Goal: Information Seeking & Learning: Learn about a topic

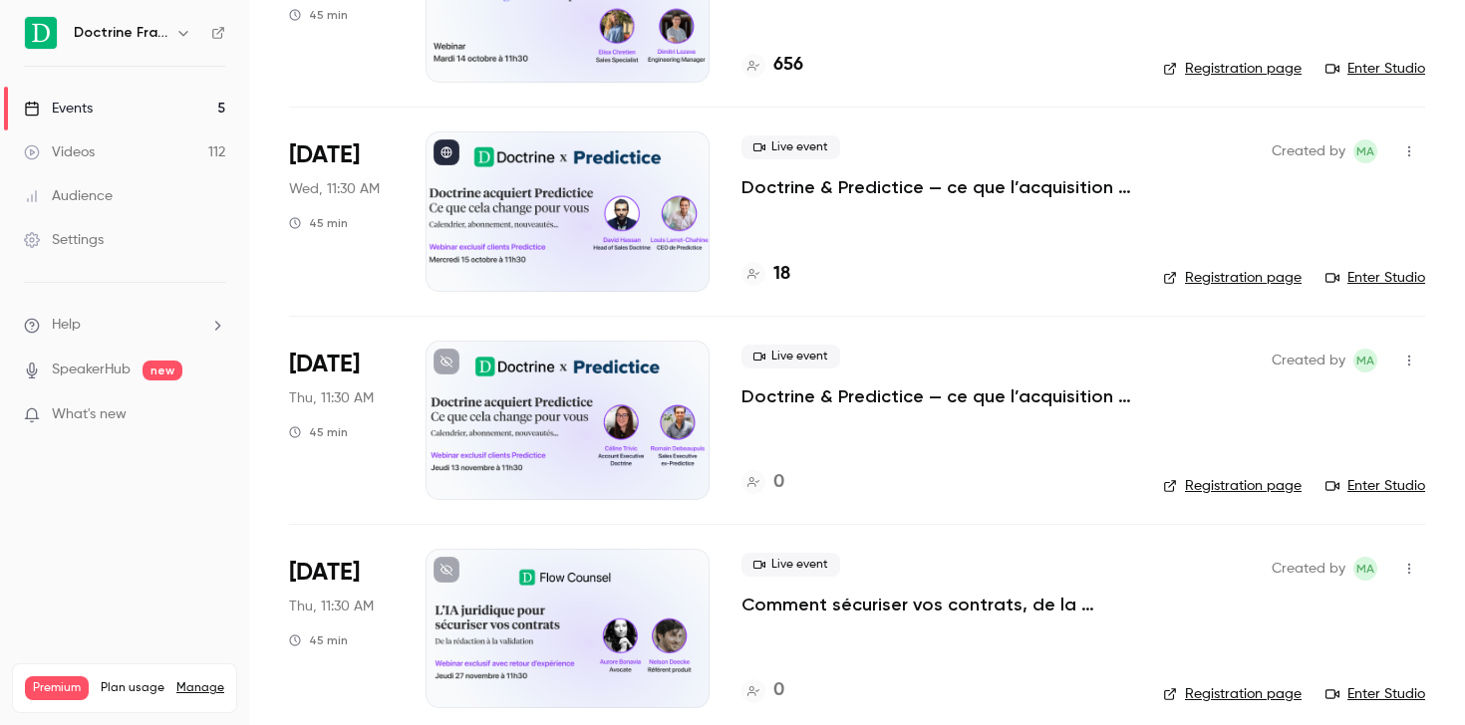
scroll to position [259, 0]
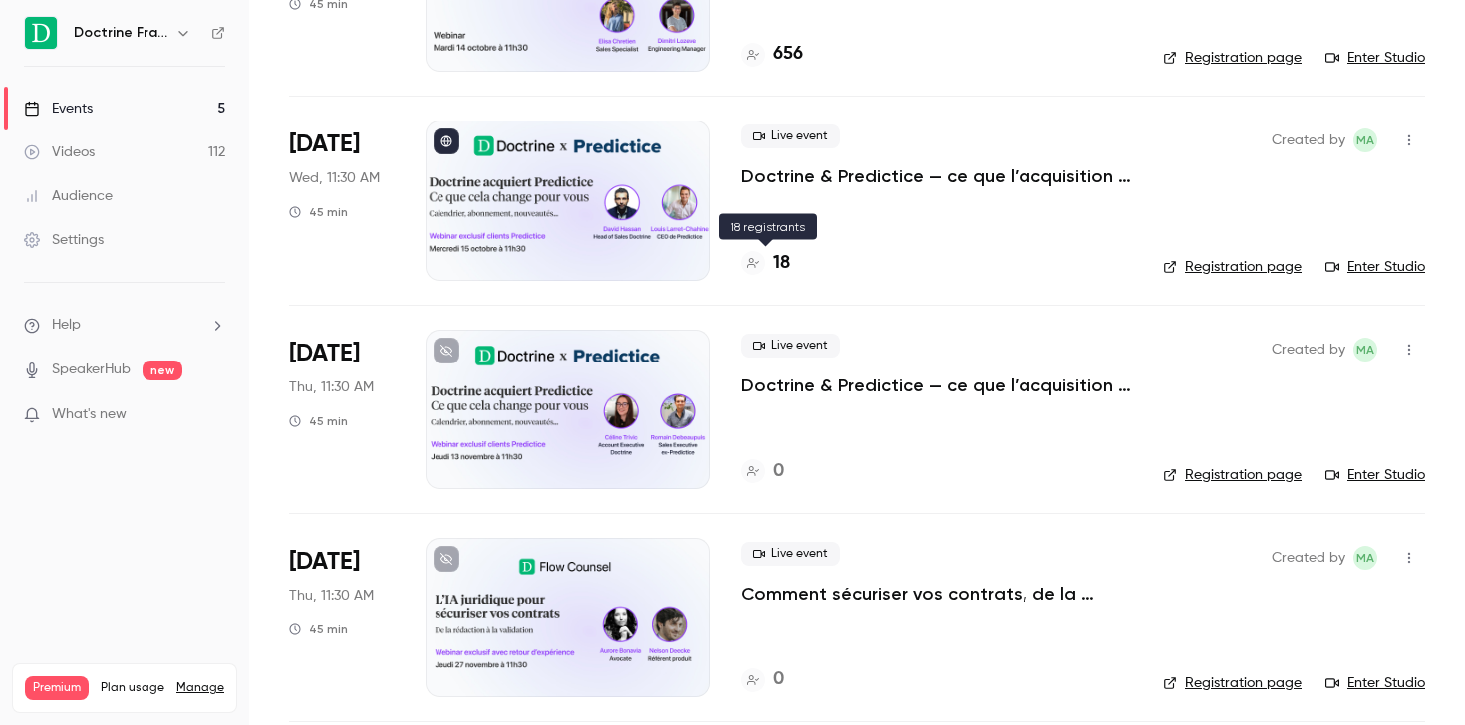
click at [773, 261] on h4 "18" at bounding box center [781, 263] width 17 height 27
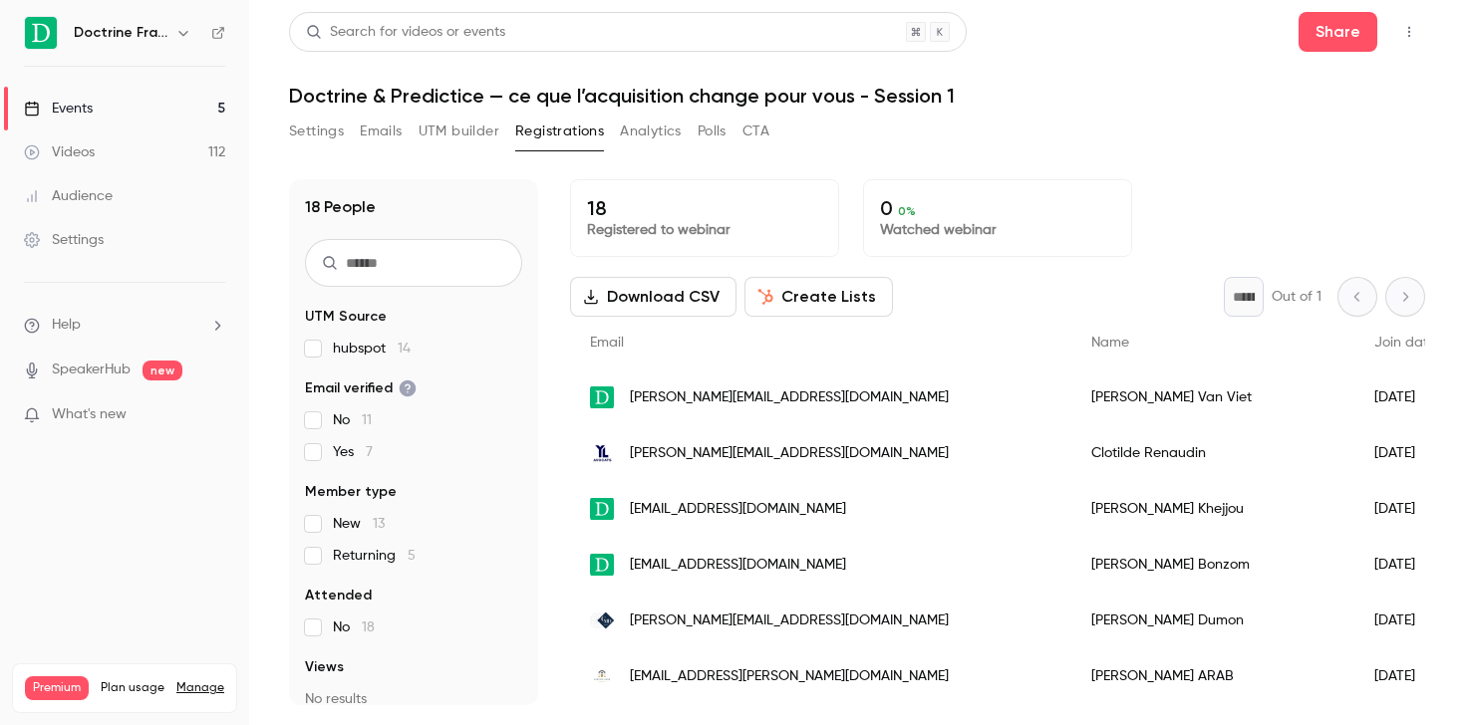
click at [1115, 121] on div "Settings Emails UTM builder Registrations Analytics Polls CTA" at bounding box center [857, 136] width 1136 height 40
click at [879, 98] on h1 "Doctrine & Predictice — ce que l’acquisition change pour vous - Session 1" at bounding box center [857, 96] width 1136 height 24
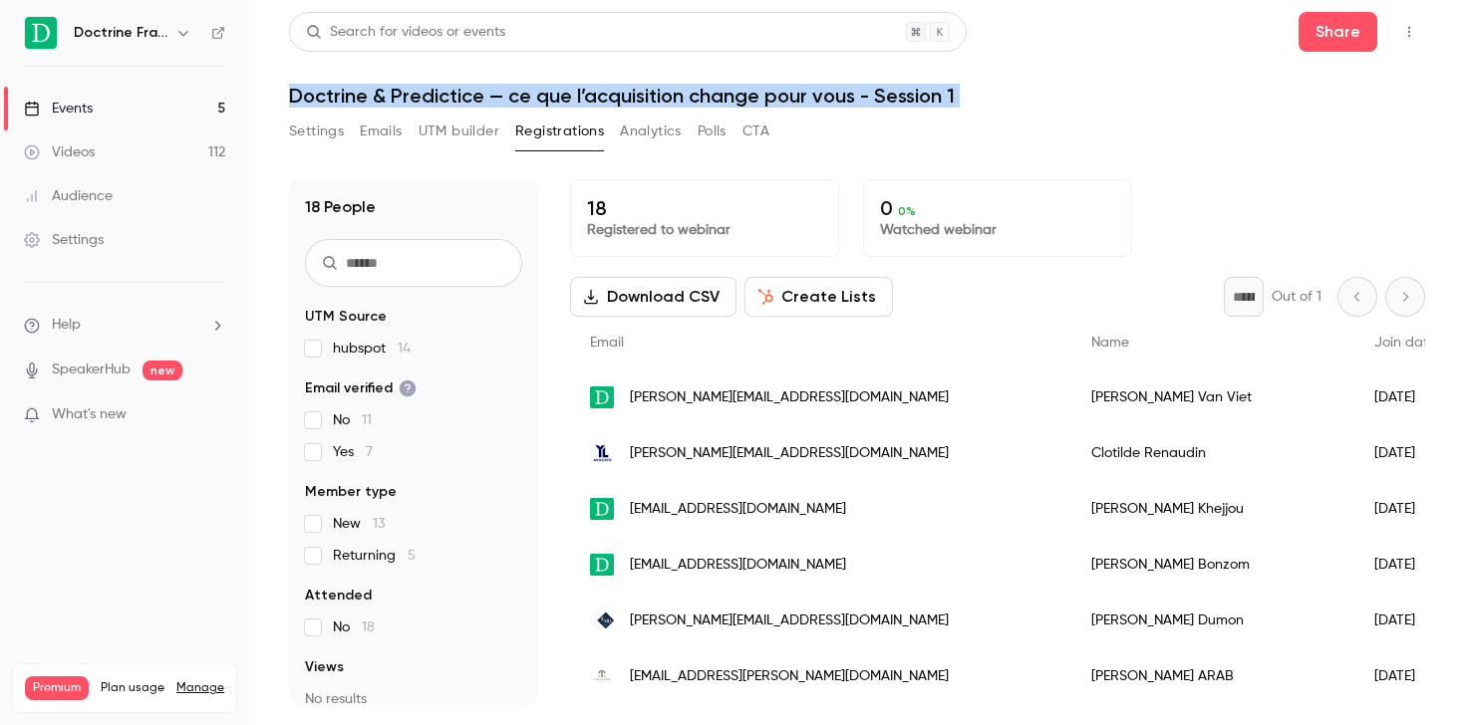
click at [879, 98] on h1 "Doctrine & Predictice — ce que l’acquisition change pour vous - Session 1" at bounding box center [857, 96] width 1136 height 24
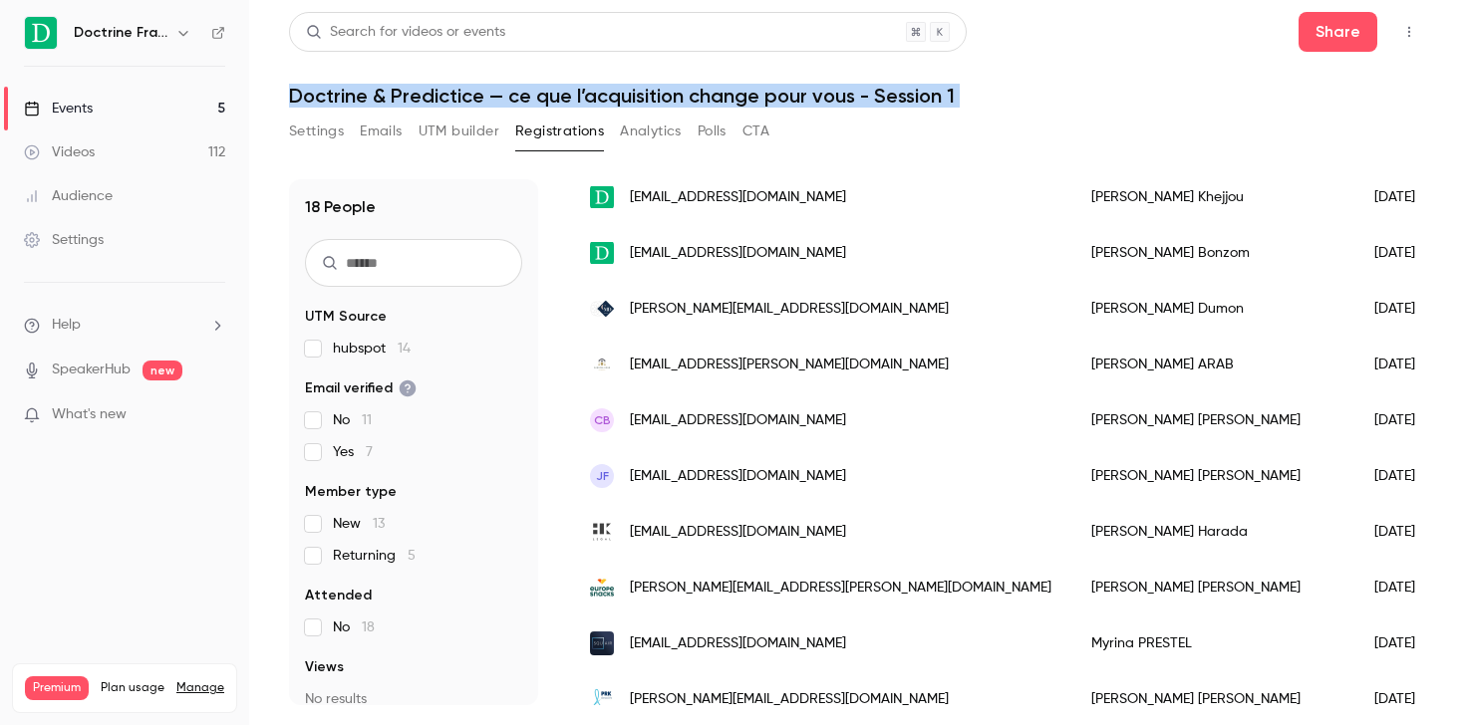
scroll to position [669, 0]
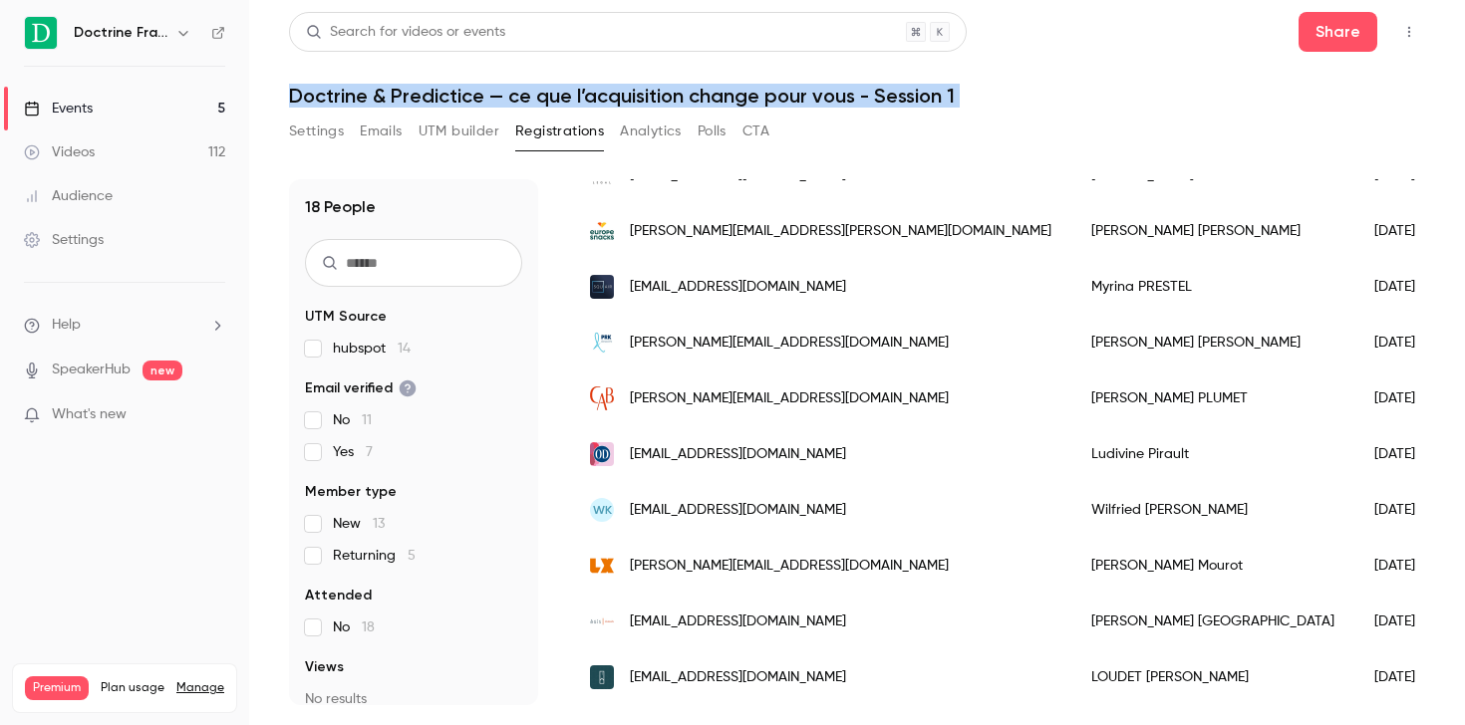
click at [1030, 90] on h1 "Doctrine & Predictice — ce que l’acquisition change pour vous - Session 1" at bounding box center [857, 96] width 1136 height 24
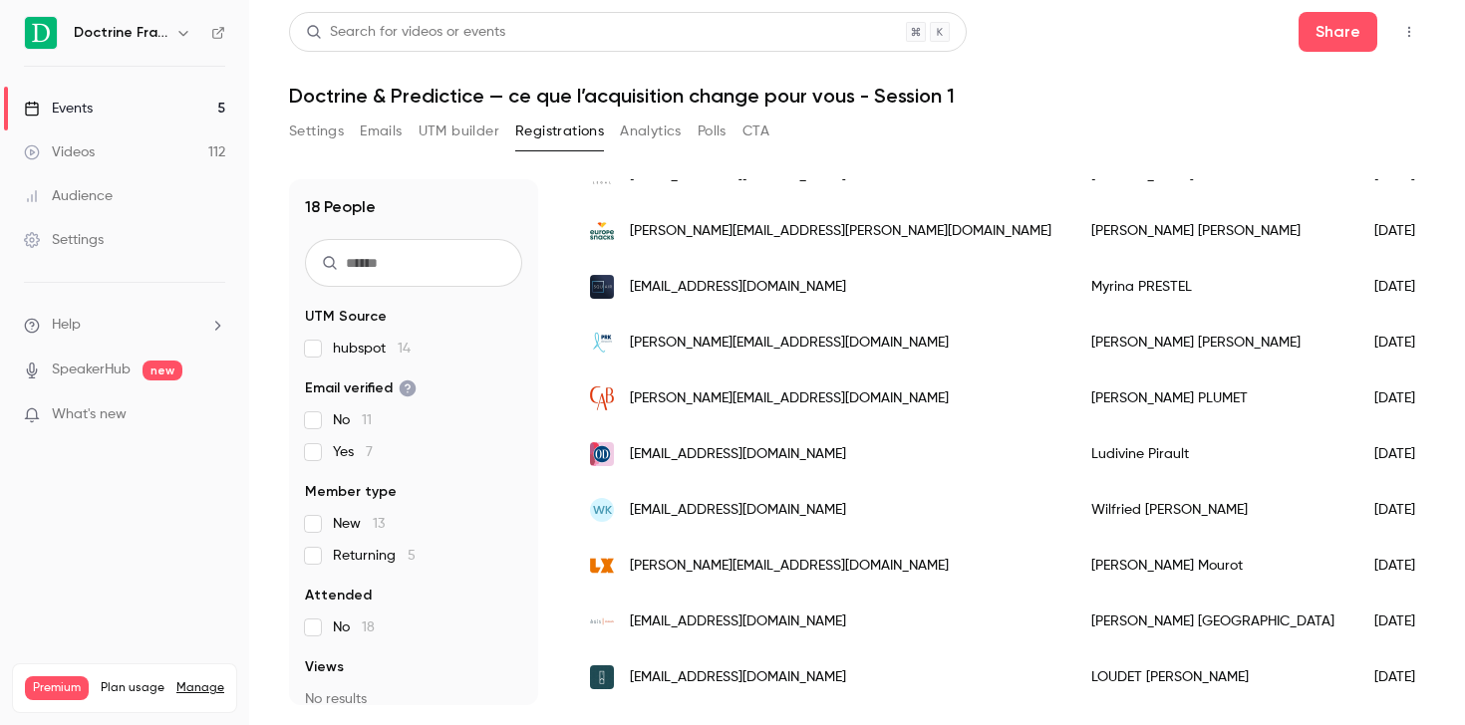
scroll to position [0, 0]
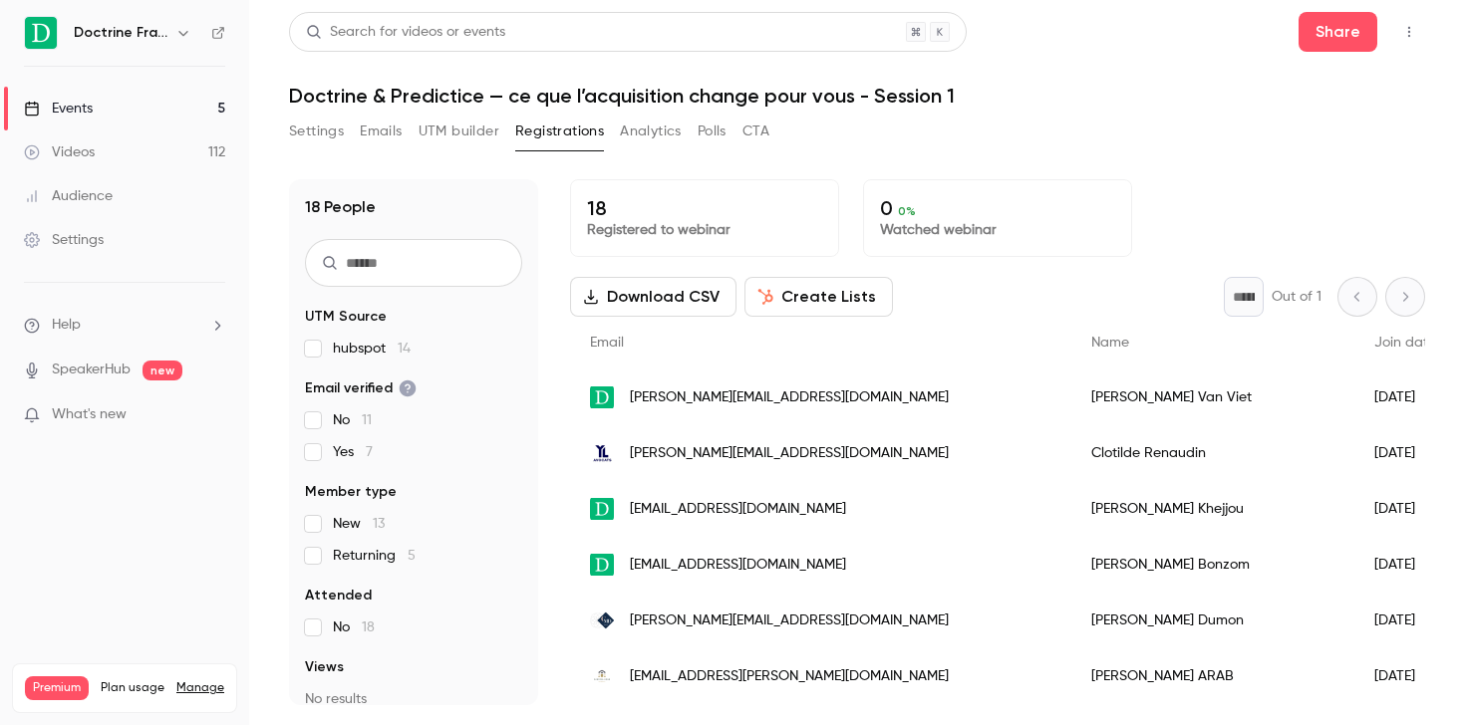
click at [801, 83] on header "Search for videos or events Share Doctrine & Predictice — ce que l’acquisition …" at bounding box center [857, 60] width 1136 height 96
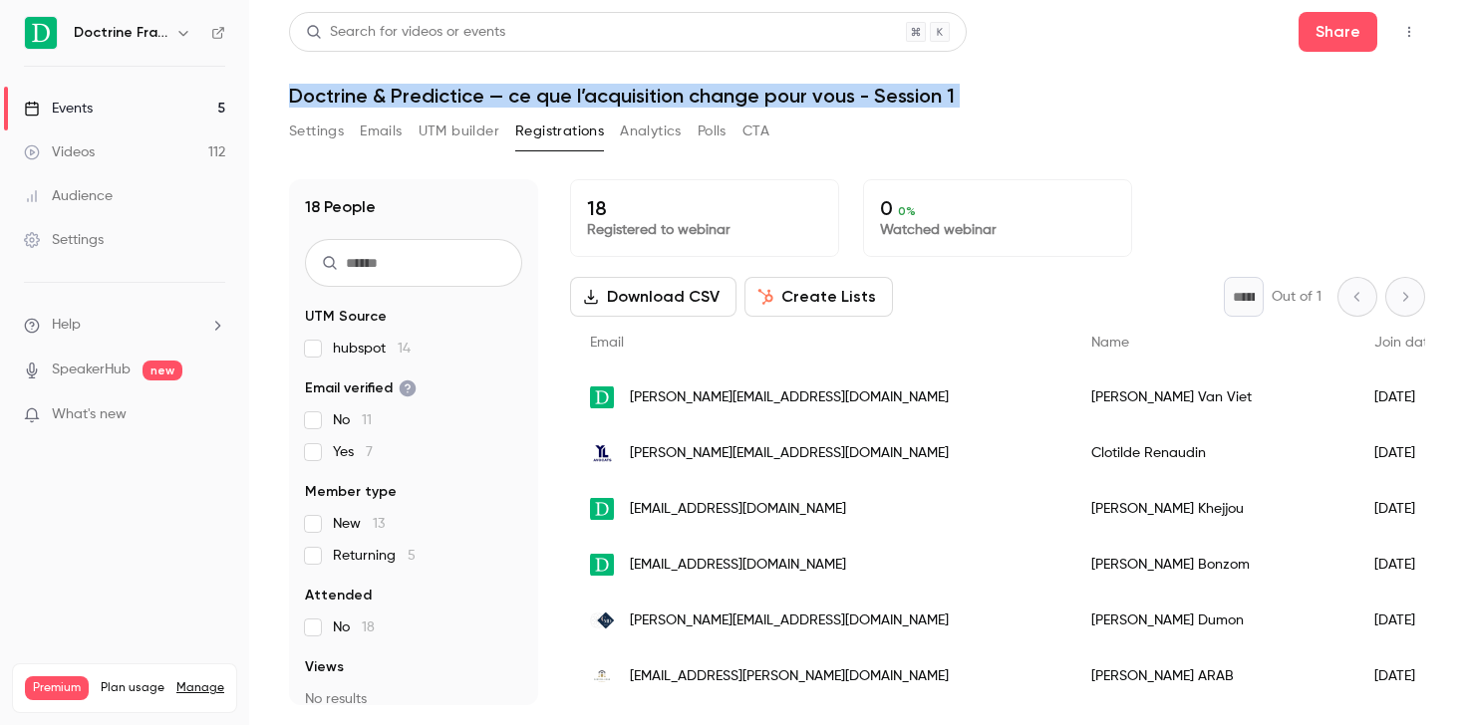
click at [801, 83] on header "Search for videos or events Share Doctrine & Predictice — ce que l’acquisition …" at bounding box center [857, 60] width 1136 height 96
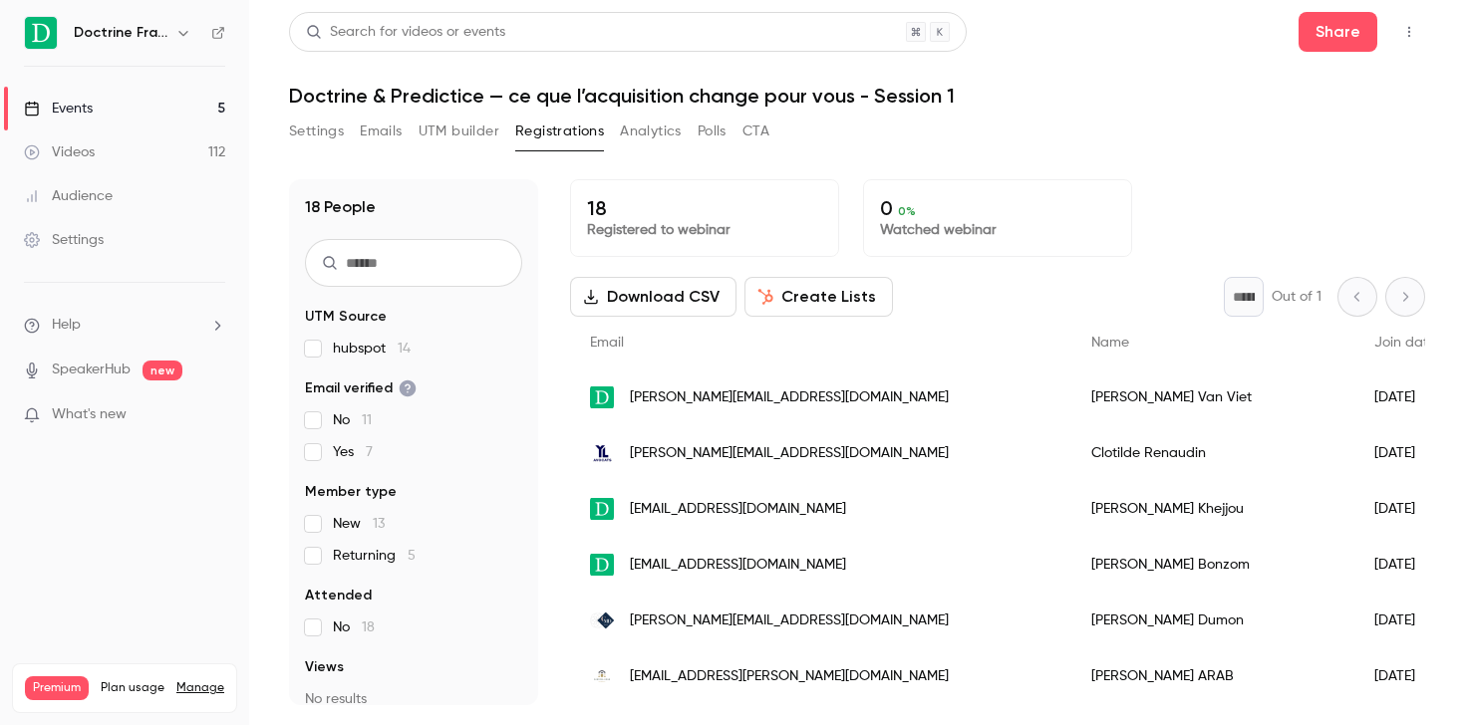
click at [348, 77] on header "Search for videos or events Share Doctrine & Predictice — ce que l’acquisition …" at bounding box center [857, 60] width 1136 height 96
click at [109, 109] on link "Events 5" at bounding box center [124, 109] width 249 height 44
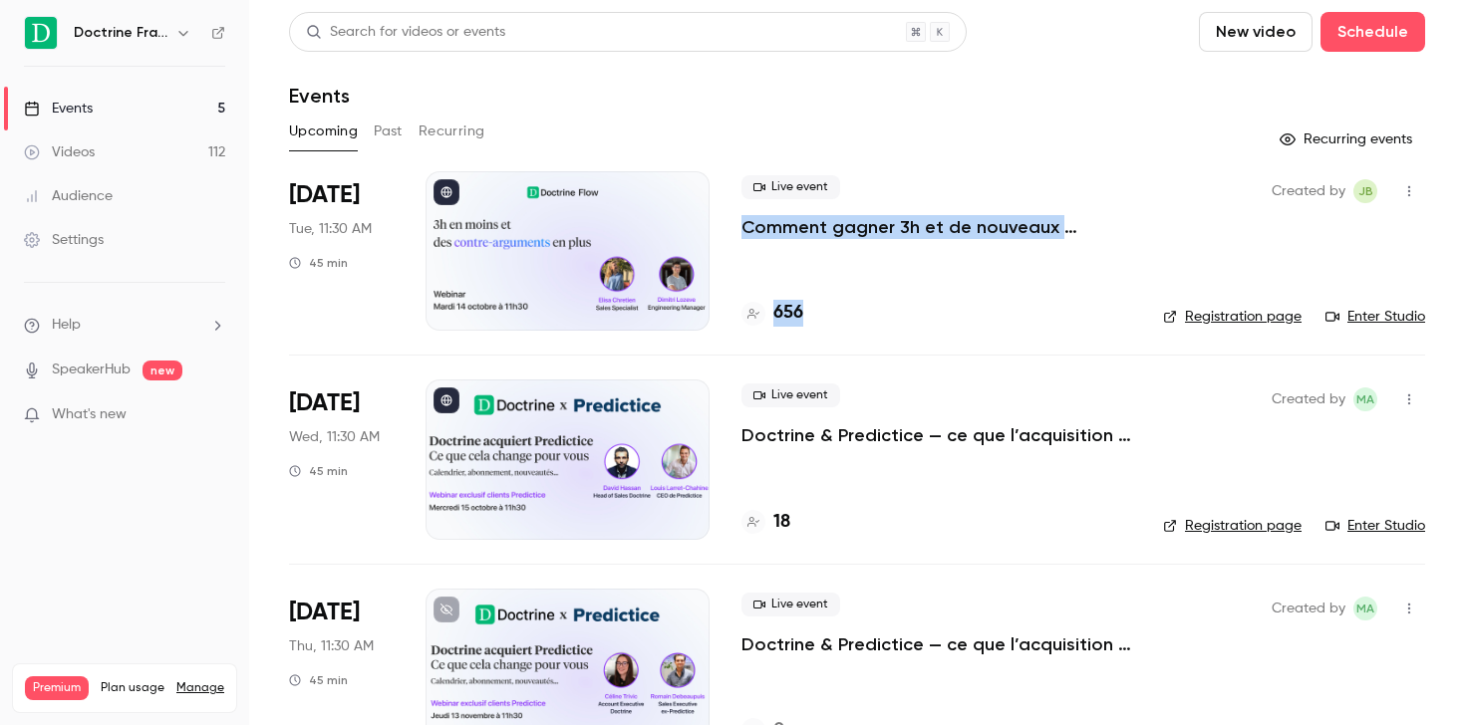
drag, startPoint x: 839, startPoint y: 317, endPoint x: 734, endPoint y: 203, distance: 154.4
click at [734, 203] on li "[DATE] Tue, 11:30 AM 45 min Live event Comment gagner 3h et de nouveaux argumen…" at bounding box center [857, 262] width 1136 height 183
click at [882, 280] on div "Live event Comment gagner 3h et de nouveaux arguments ? 656" at bounding box center [936, 250] width 390 height 159
click at [892, 314] on div "656" at bounding box center [936, 313] width 390 height 27
click at [996, 127] on div "Upcoming Past Recurring" at bounding box center [857, 132] width 1136 height 32
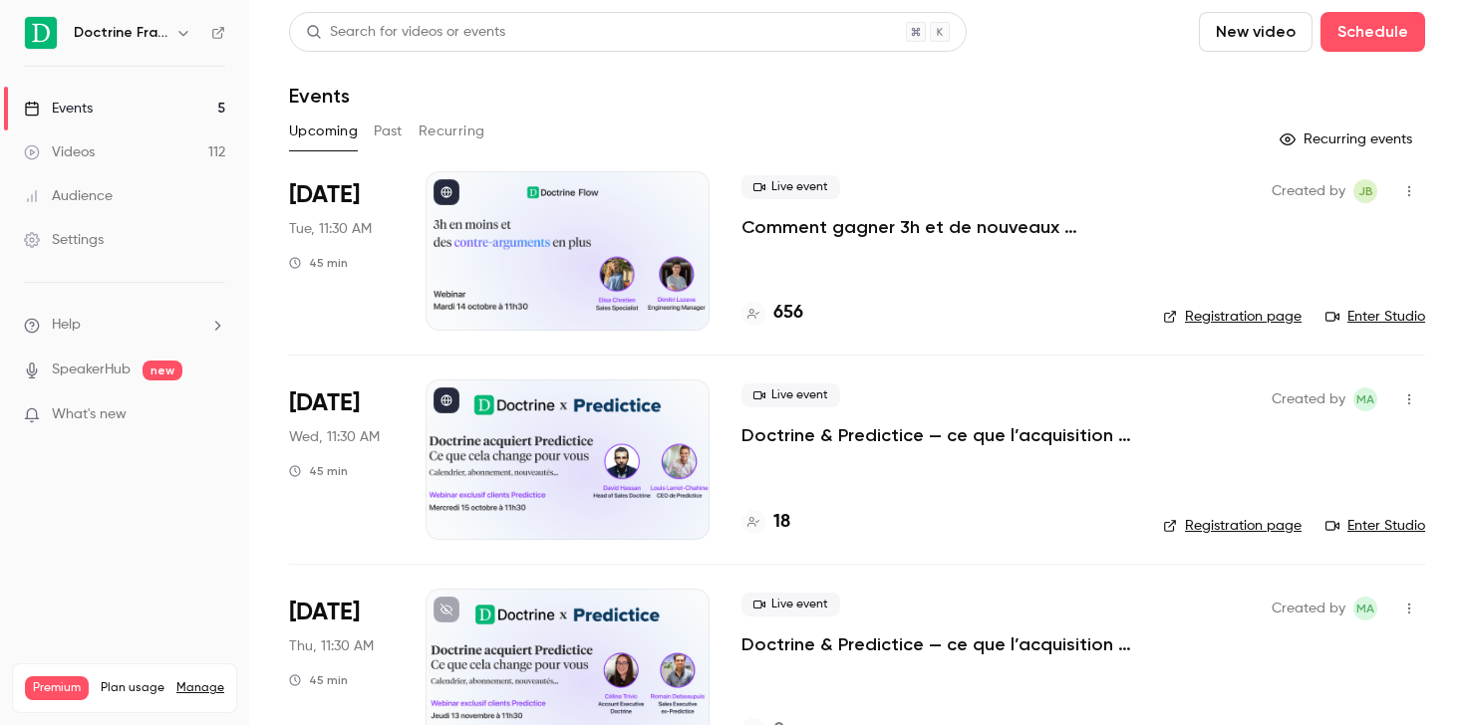
click at [186, 571] on nav "Doctrine France Events 5 Videos 112 Audience Settings Help SpeakerHub new What'…" at bounding box center [124, 362] width 249 height 725
